Goal: Obtain resource: Download file/media

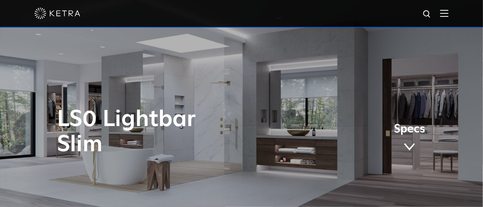
click at [449, 17] on span at bounding box center [444, 14] width 8 height 8
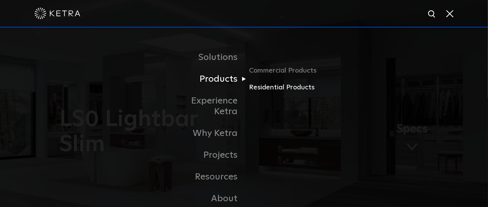
click at [288, 89] on link "Residential Products" at bounding box center [285, 87] width 73 height 11
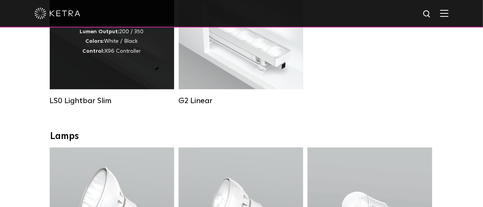
scroll to position [306, 0]
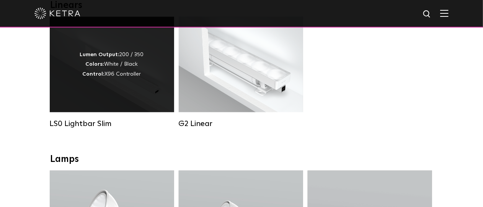
click at [121, 92] on div "Lumen Output: 200 / 350 Colors: White / Black Control: X96 Controller" at bounding box center [112, 65] width 124 height 96
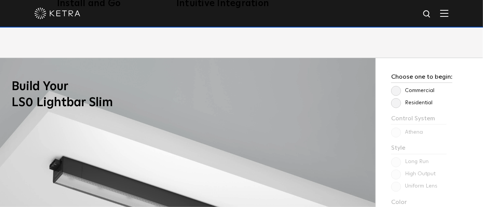
scroll to position [490, 0]
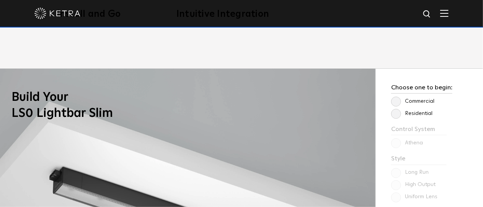
click at [397, 114] on label "Residential" at bounding box center [411, 114] width 41 height 7
click at [0, 0] on input "Residential" at bounding box center [0, 0] width 0 height 0
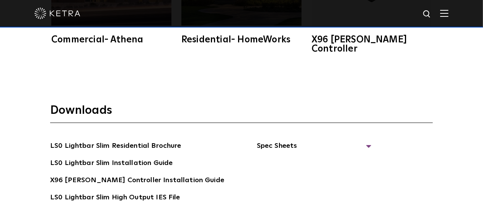
scroll to position [1317, 0]
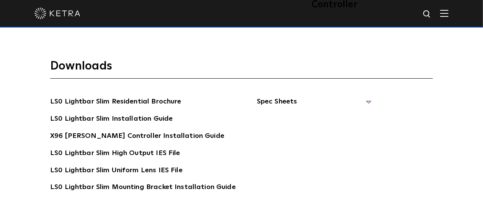
click at [287, 96] on span "Spec Sheets" at bounding box center [314, 104] width 115 height 17
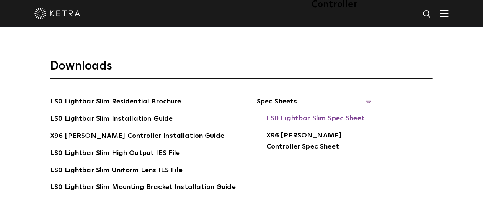
click at [303, 113] on link "LS0 Lightbar Slim Spec Sheet" at bounding box center [315, 119] width 98 height 12
